Goal: Information Seeking & Learning: Learn about a topic

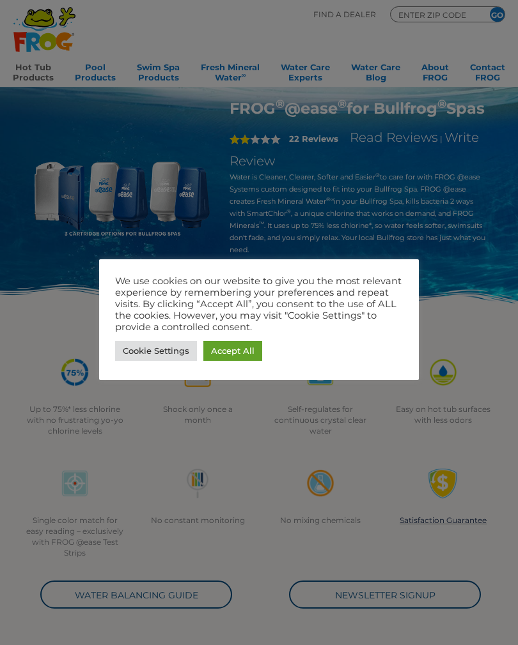
click at [239, 350] on link "Accept All" at bounding box center [232, 351] width 59 height 20
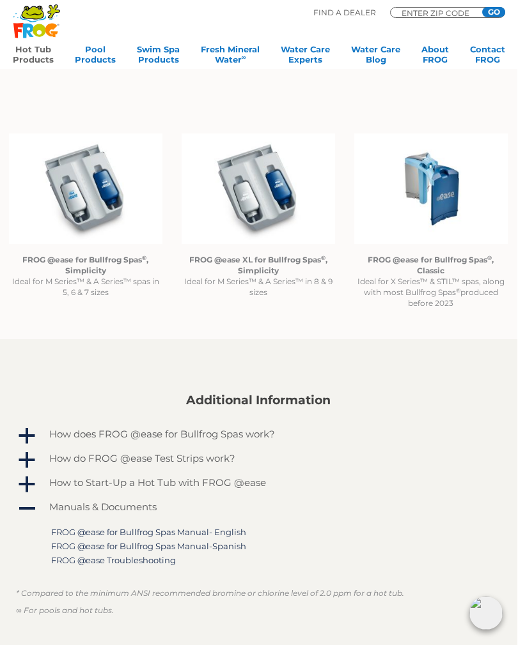
scroll to position [946, 1]
click at [250, 264] on strong "FROG @ease XL for Bullfrog Spas ® , Simplicity" at bounding box center [258, 266] width 138 height 20
click at [269, 258] on strong "FROG @ease XL for Bullfrog Spas ® , Simplicity" at bounding box center [258, 266] width 138 height 20
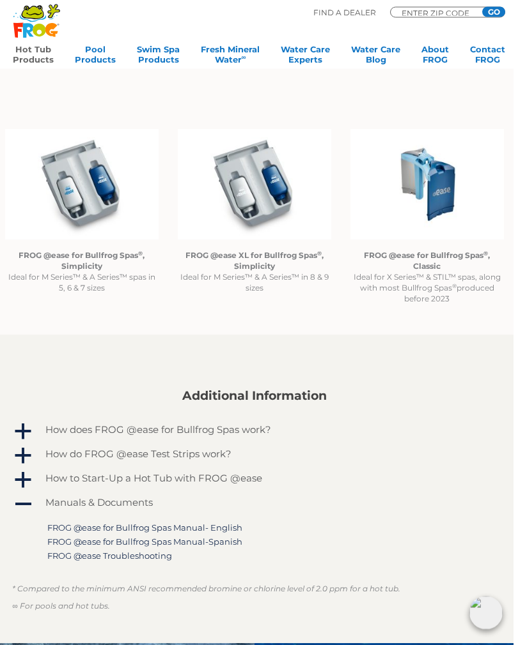
scroll to position [945, 4]
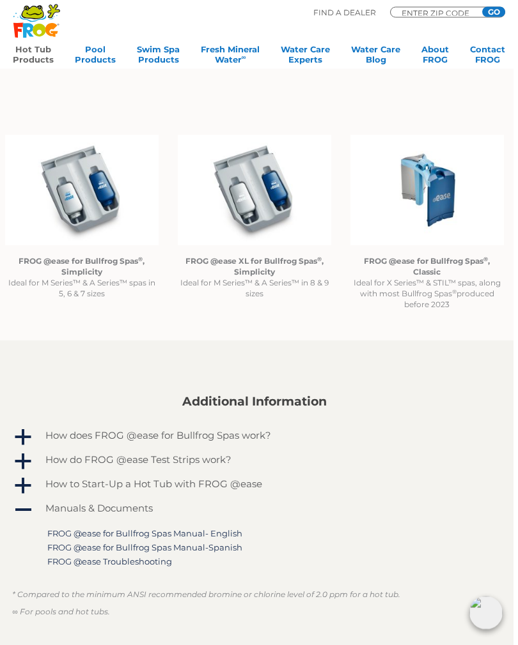
click at [253, 193] on img at bounding box center [254, 190] width 153 height 111
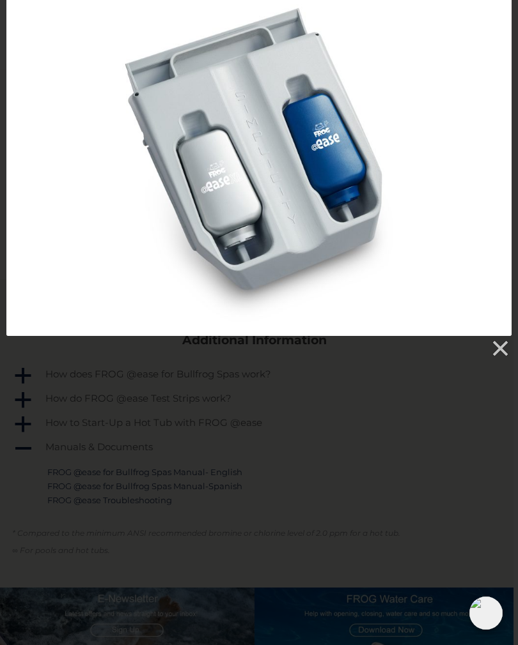
scroll to position [1007, 4]
click at [494, 341] on link at bounding box center [498, 348] width 19 height 19
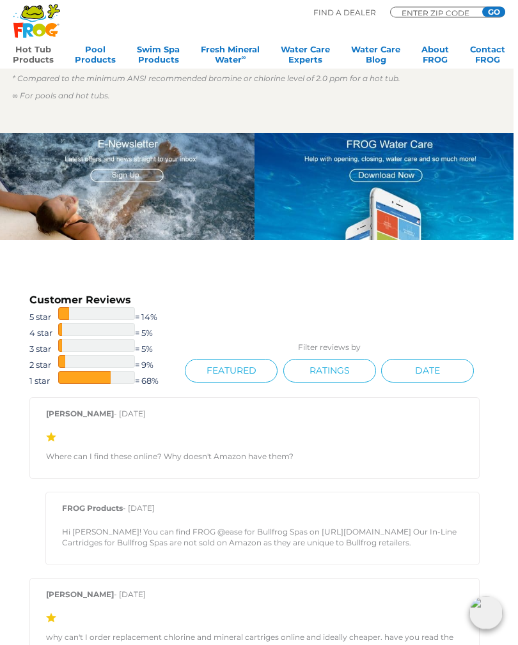
scroll to position [1442, 4]
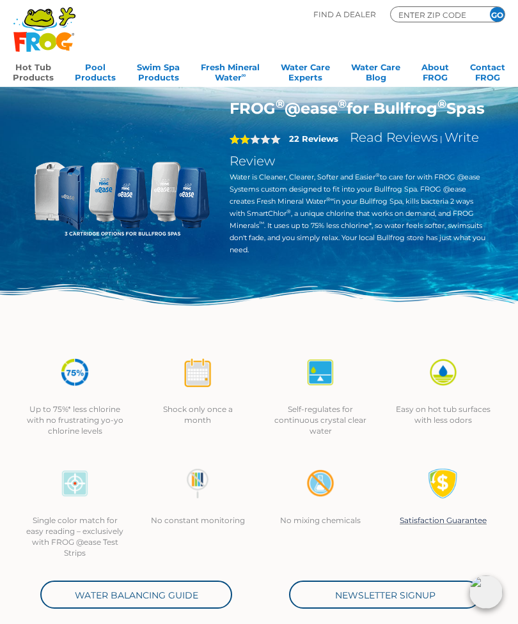
click at [72, 191] on img at bounding box center [122, 188] width 178 height 178
click at [379, 118] on h1 "FROG ® @ease ® for Bullfrog ® Spas" at bounding box center [357, 108] width 256 height 19
click at [383, 118] on h1 "FROG ® @ease ® for Bullfrog ® Spas" at bounding box center [357, 108] width 256 height 19
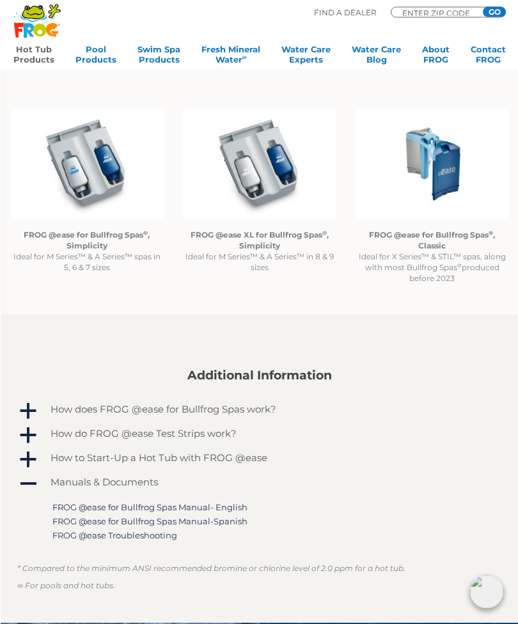
scroll to position [973, 0]
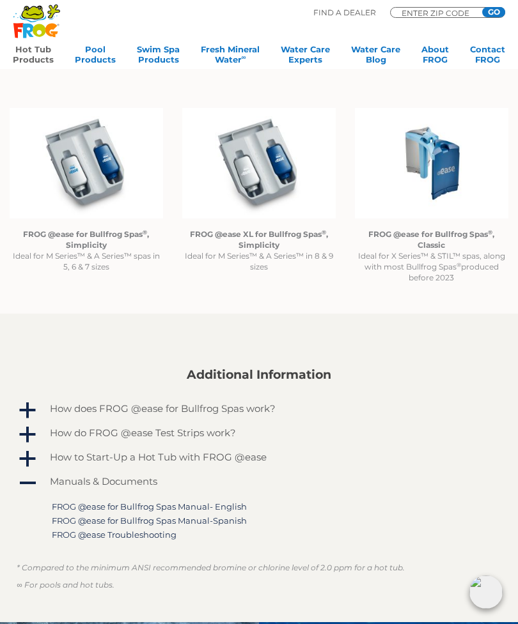
click at [432, 240] on p "FROG @ease for Bullfrog Spas ® , Classic Ideal for X Series™ & STIL™ spas, alon…" at bounding box center [431, 256] width 153 height 54
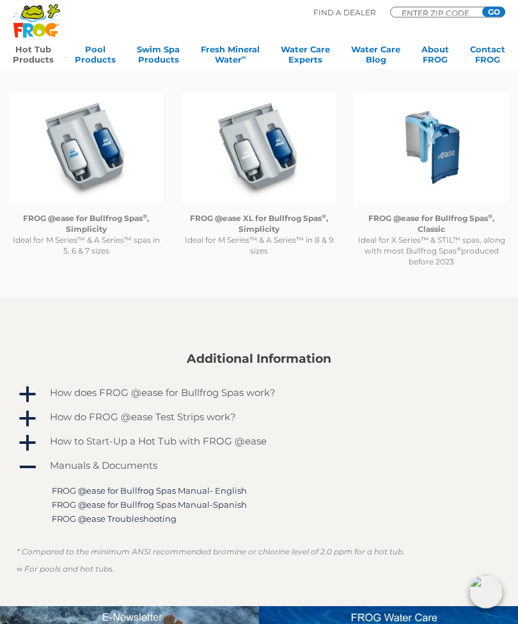
scroll to position [989, 0]
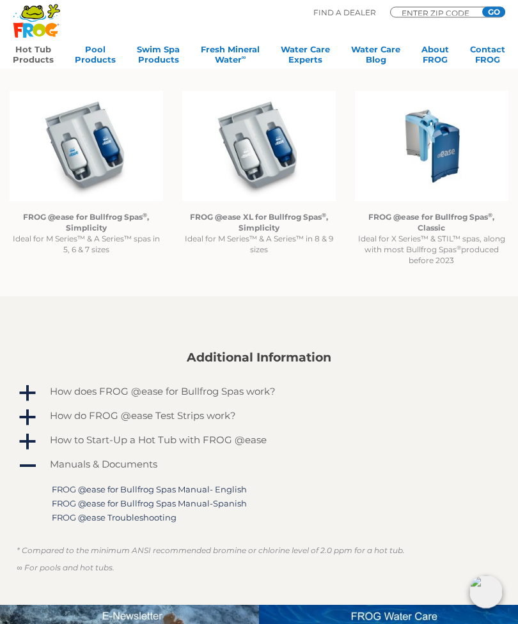
click at [434, 242] on p "FROG @ease for Bullfrog Spas ® , Classic Ideal for X Series™ & STIL™ spas, alon…" at bounding box center [431, 239] width 153 height 54
click at [428, 164] on img at bounding box center [431, 146] width 153 height 111
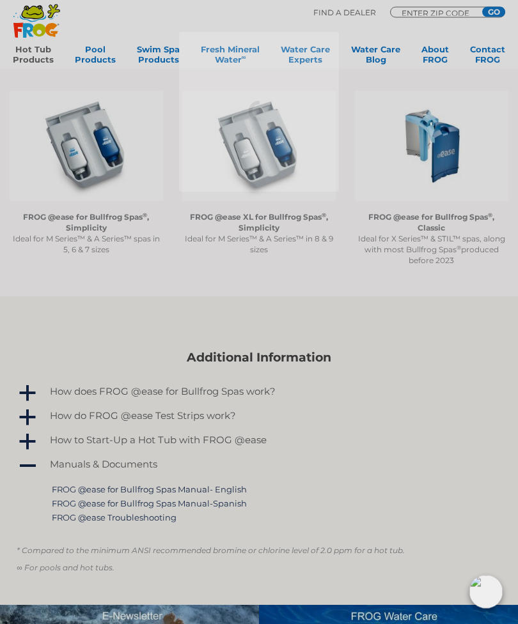
scroll to position [990, 0]
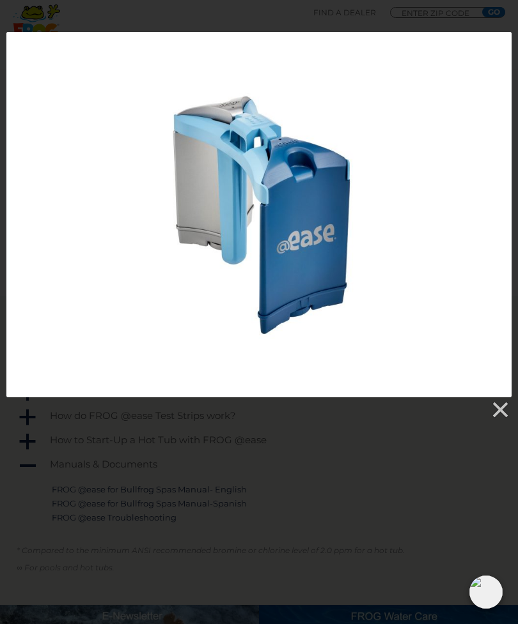
click at [498, 411] on link at bounding box center [498, 410] width 19 height 19
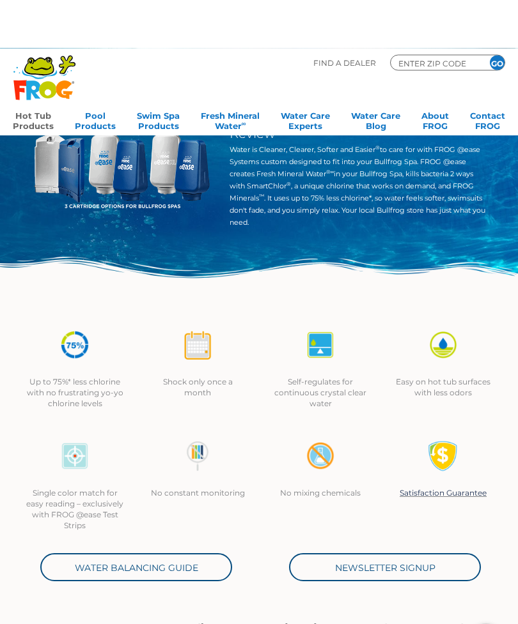
scroll to position [0, 0]
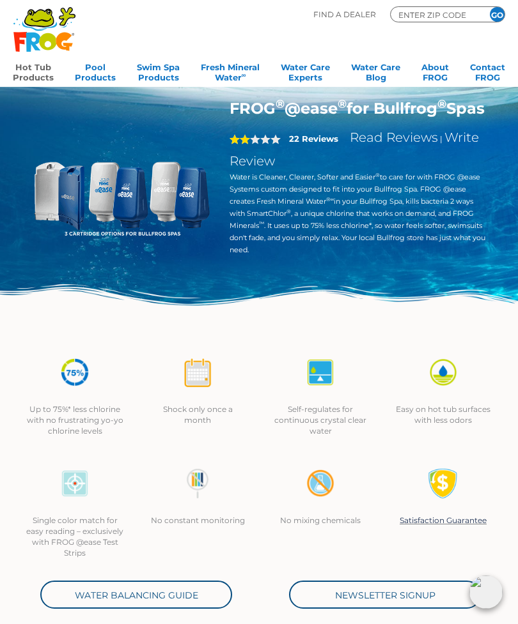
click at [47, 199] on img at bounding box center [122, 188] width 178 height 178
click at [54, 215] on img at bounding box center [122, 188] width 178 height 178
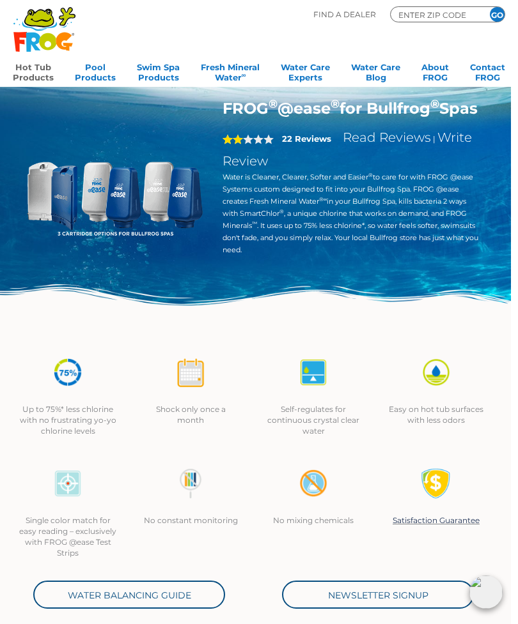
click at [402, 378] on div at bounding box center [435, 380] width 97 height 47
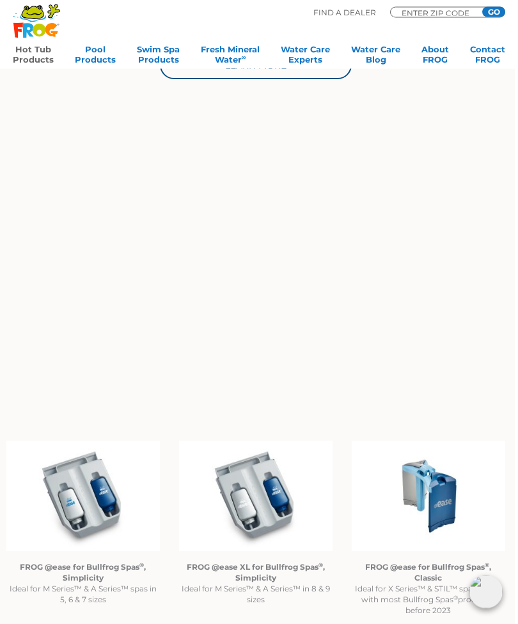
scroll to position [639, 0]
